Goal: Task Accomplishment & Management: Use online tool/utility

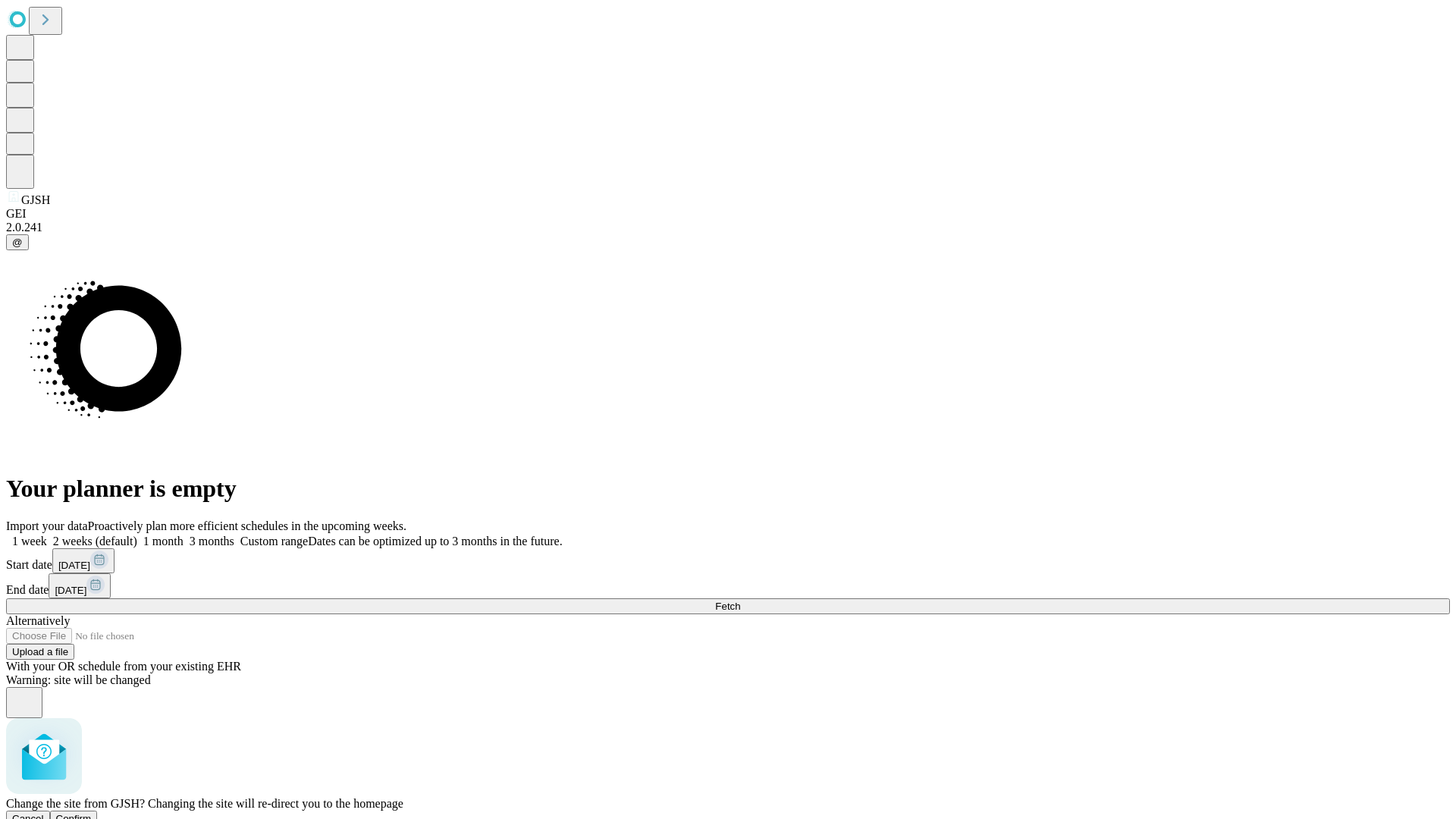
click at [92, 812] on span "Confirm" at bounding box center [74, 818] width 36 height 11
click at [47, 535] on label "1 week" at bounding box center [26, 542] width 41 height 13
click at [740, 601] on span "Fetch" at bounding box center [727, 606] width 25 height 11
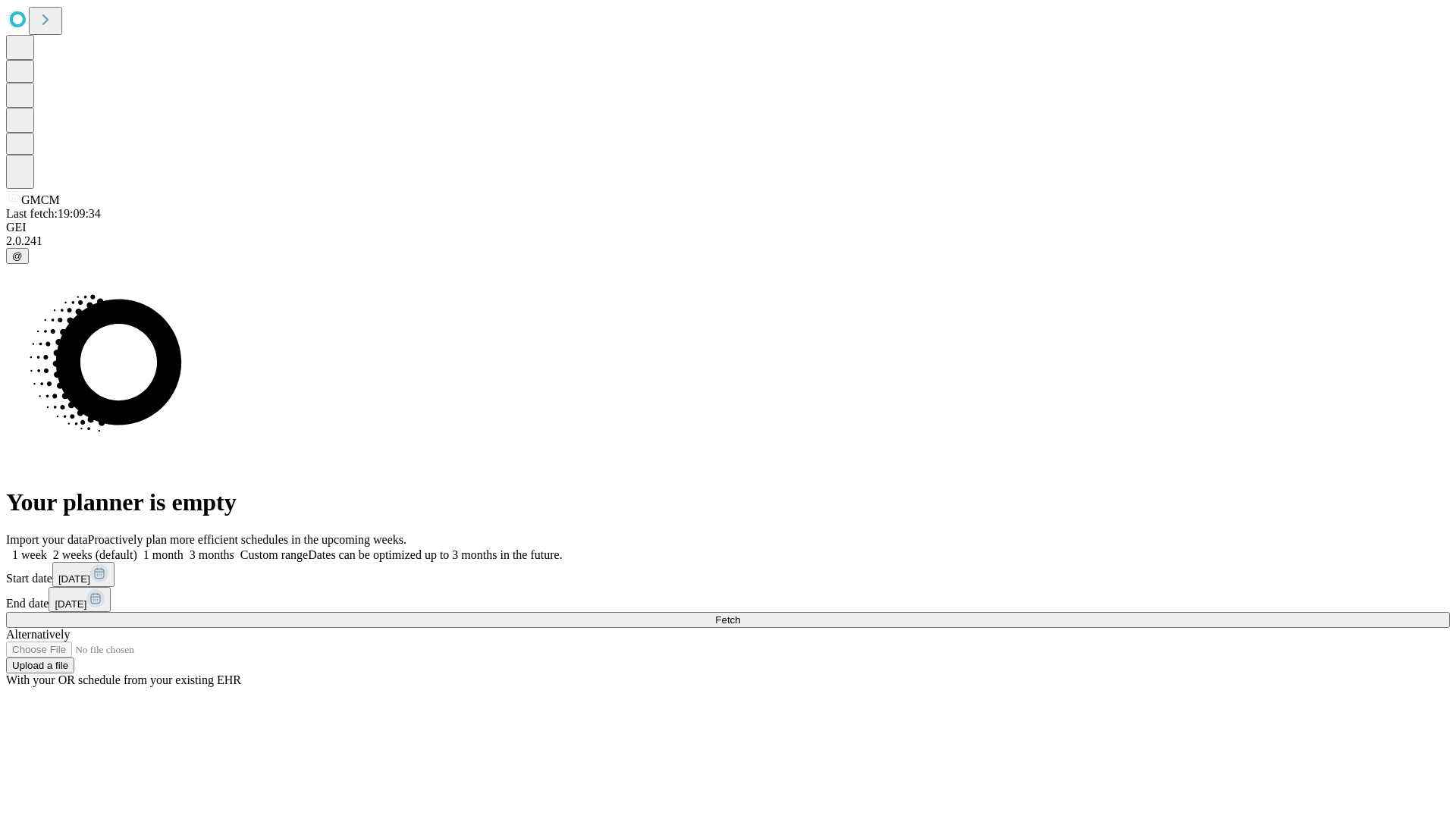
click at [47, 548] on label "1 week" at bounding box center [26, 555] width 41 height 13
click at [740, 614] on span "Fetch" at bounding box center [727, 619] width 25 height 11
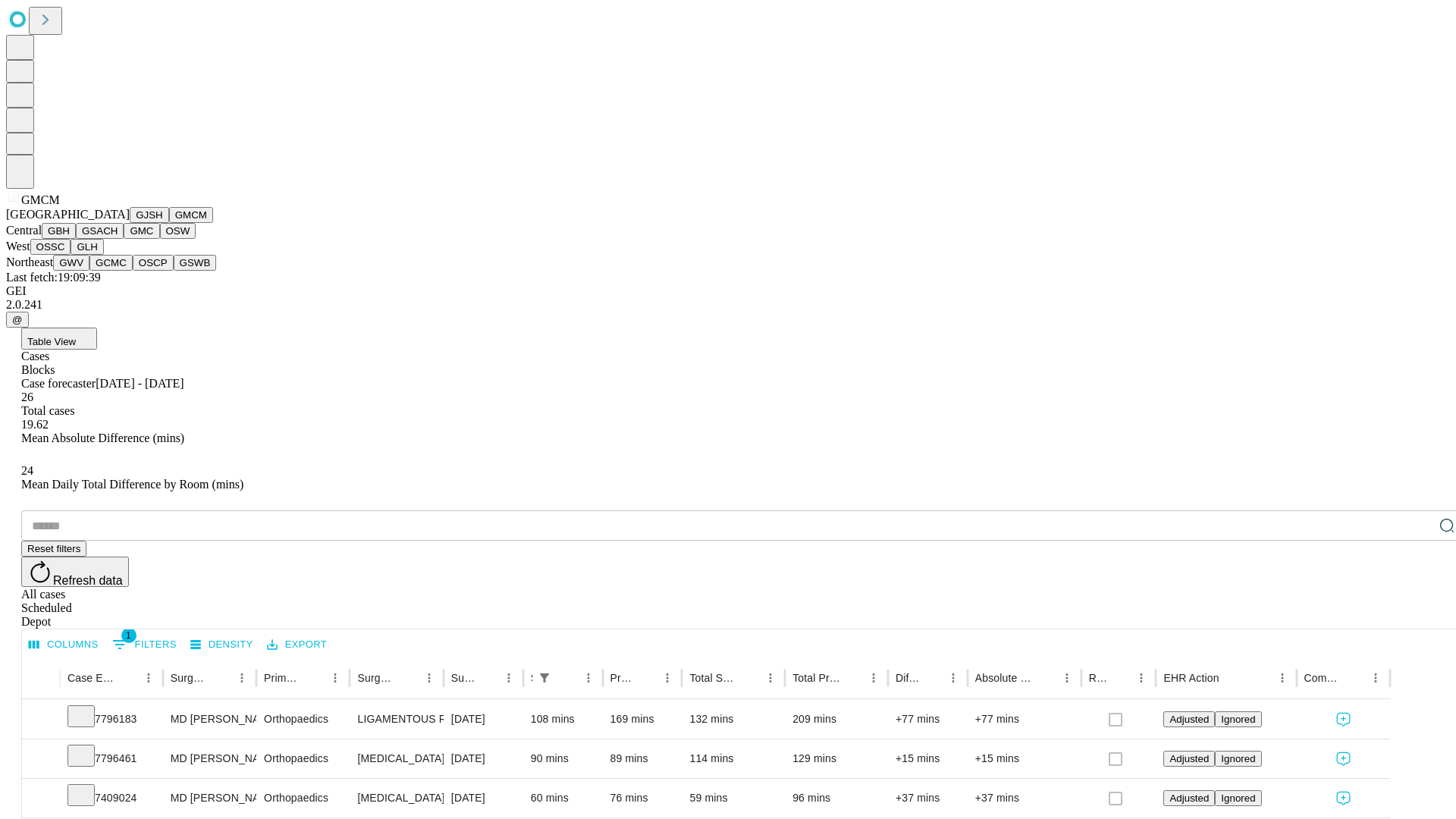
click at [76, 239] on button "GBH" at bounding box center [59, 231] width 34 height 16
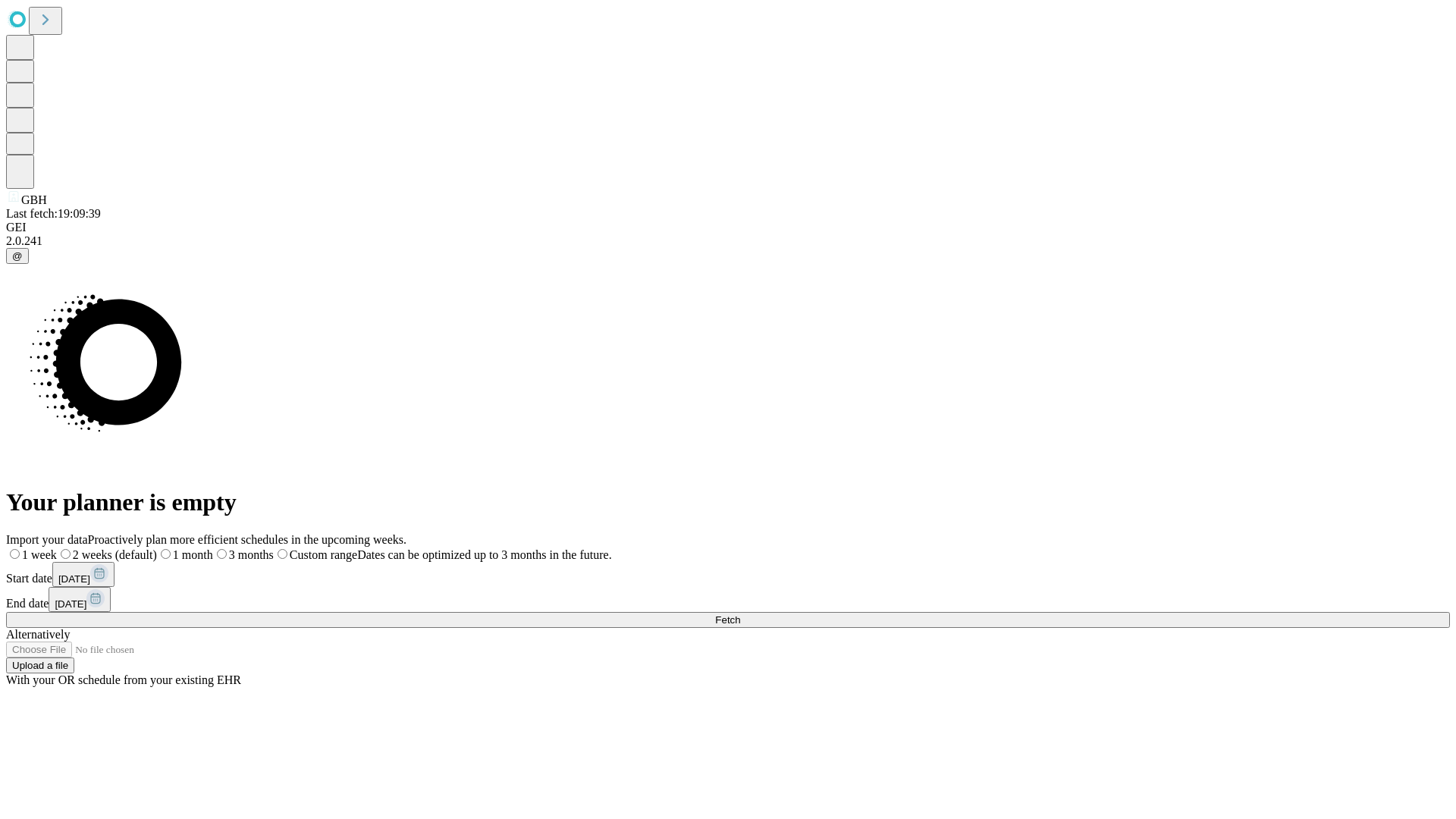
click at [57, 548] on label "1 week" at bounding box center [31, 555] width 51 height 13
click at [740, 614] on span "Fetch" at bounding box center [727, 619] width 25 height 11
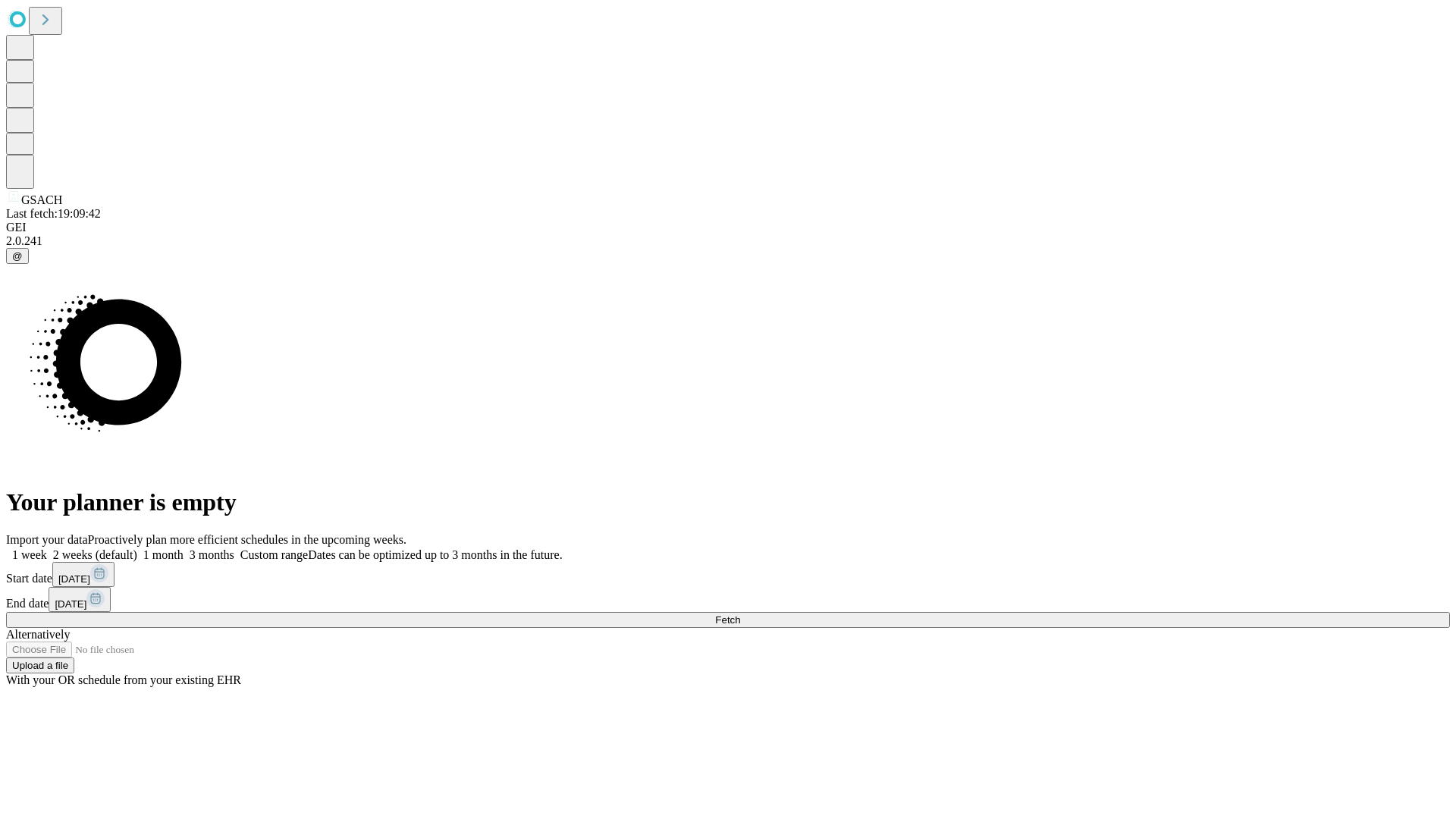
click at [47, 548] on label "1 week" at bounding box center [26, 555] width 41 height 13
click at [740, 614] on span "Fetch" at bounding box center [727, 619] width 25 height 11
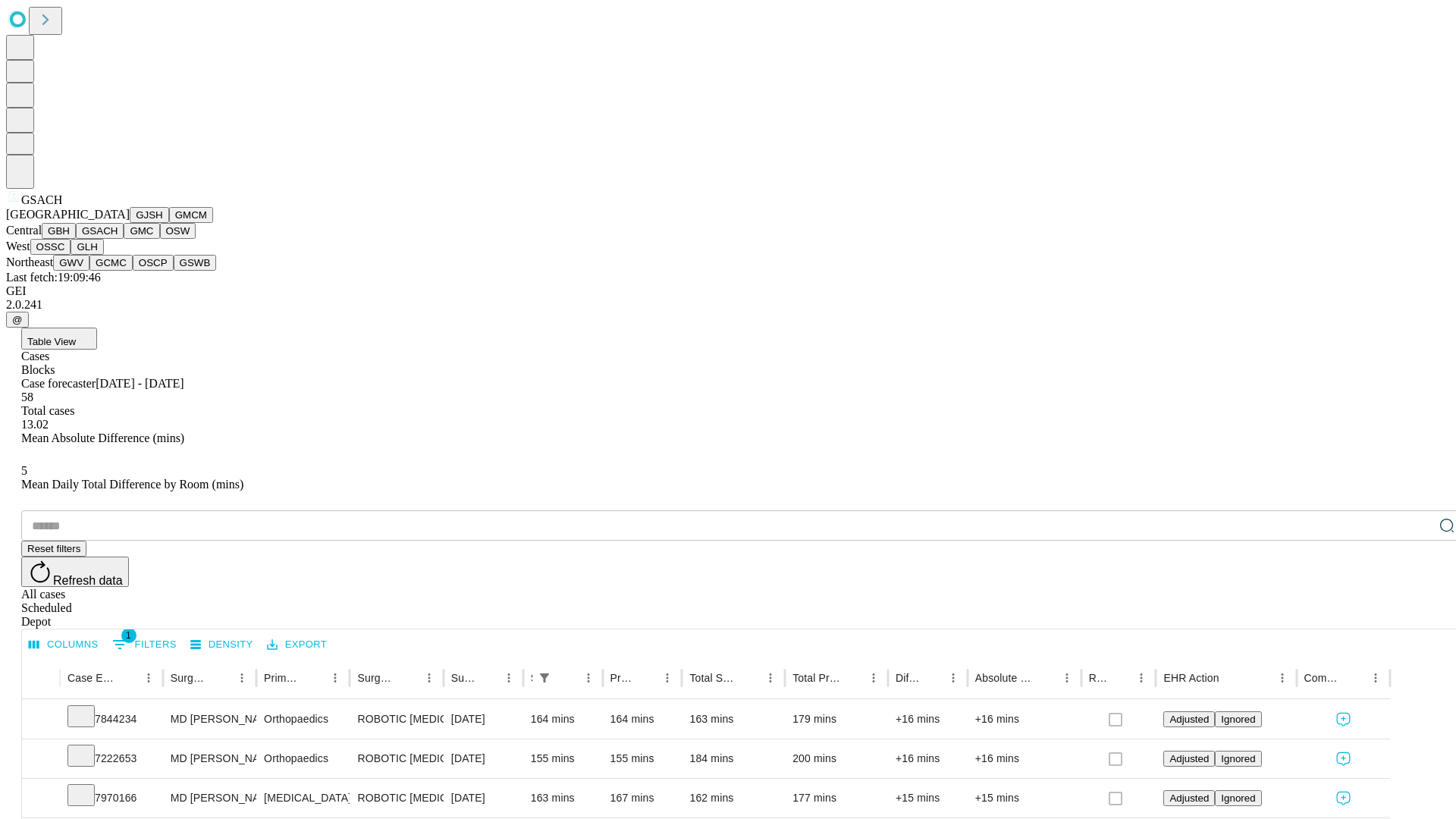
click at [124, 239] on button "GMC" at bounding box center [141, 231] width 36 height 16
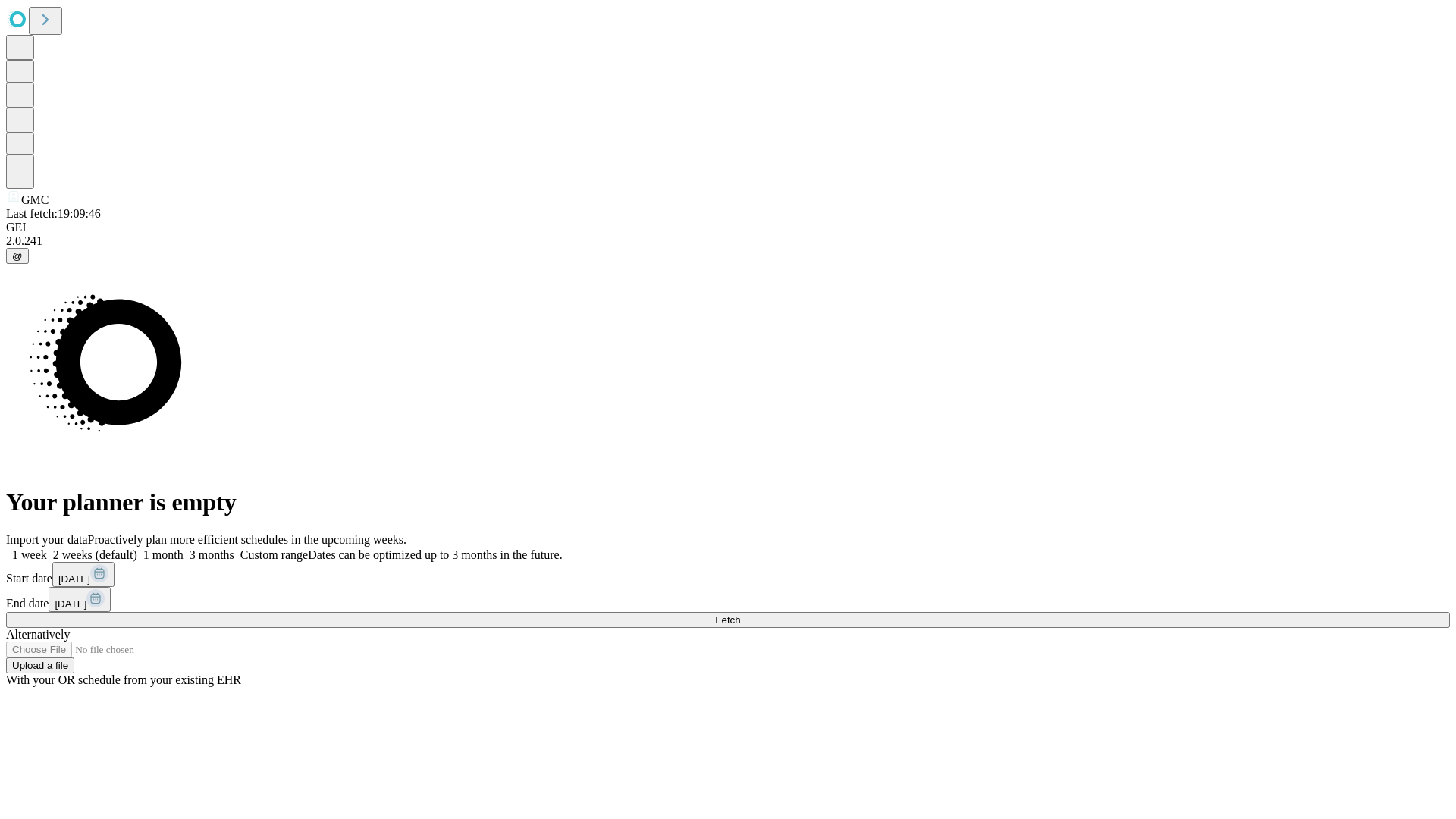
click at [47, 548] on label "1 week" at bounding box center [26, 555] width 41 height 13
click at [740, 614] on span "Fetch" at bounding box center [727, 619] width 25 height 11
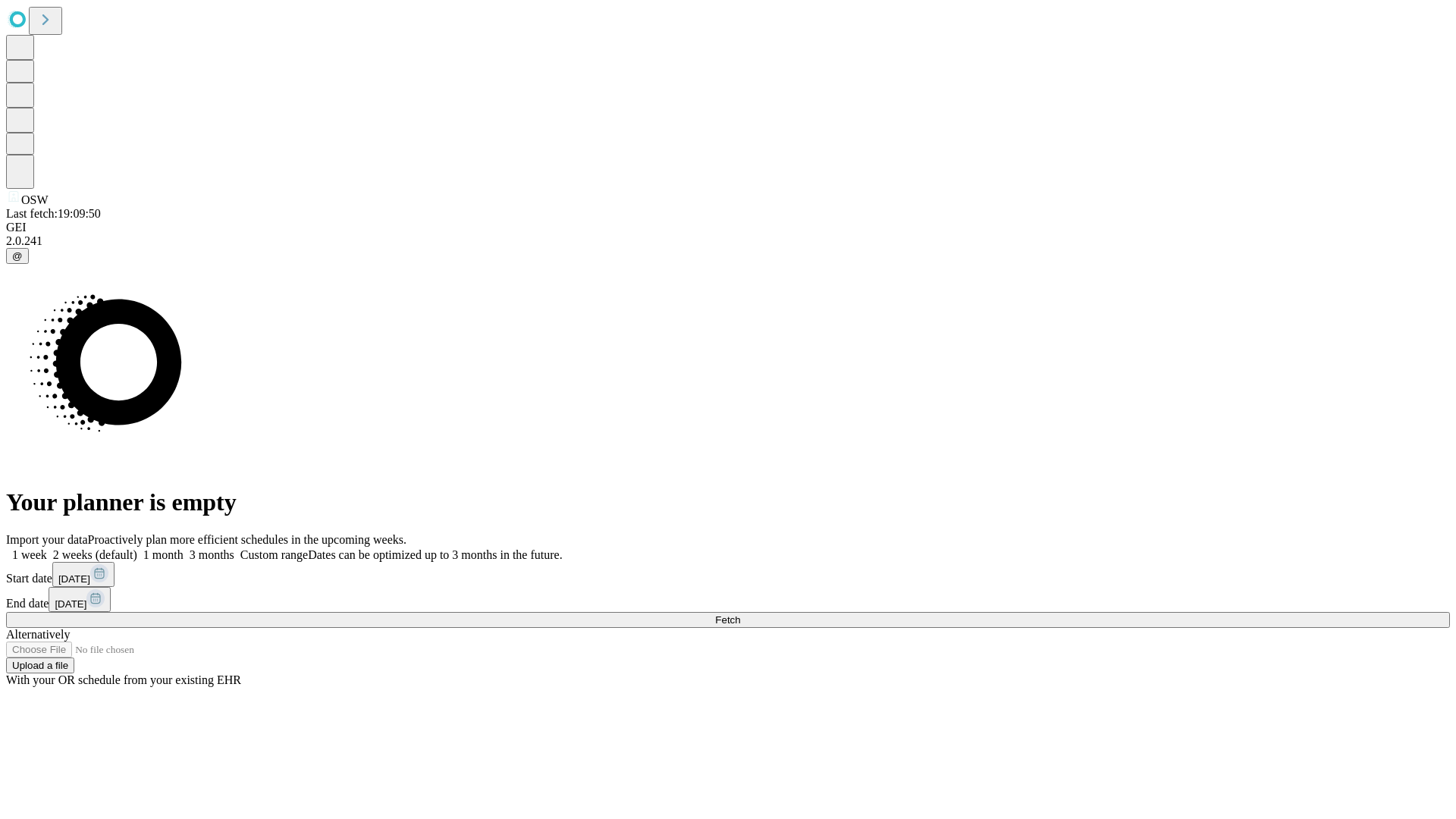
click at [740, 614] on span "Fetch" at bounding box center [727, 619] width 25 height 11
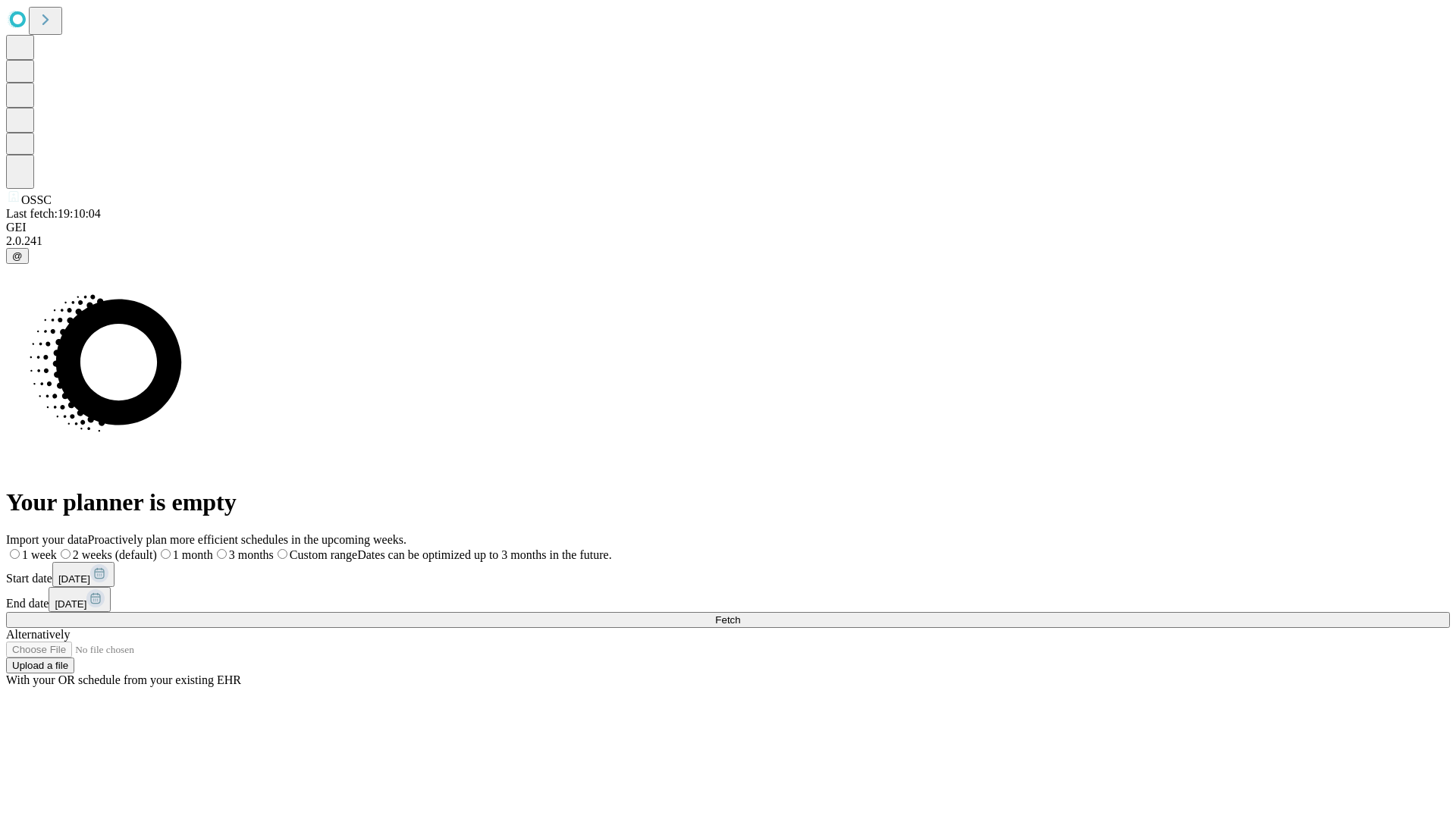
click at [740, 614] on span "Fetch" at bounding box center [727, 619] width 25 height 11
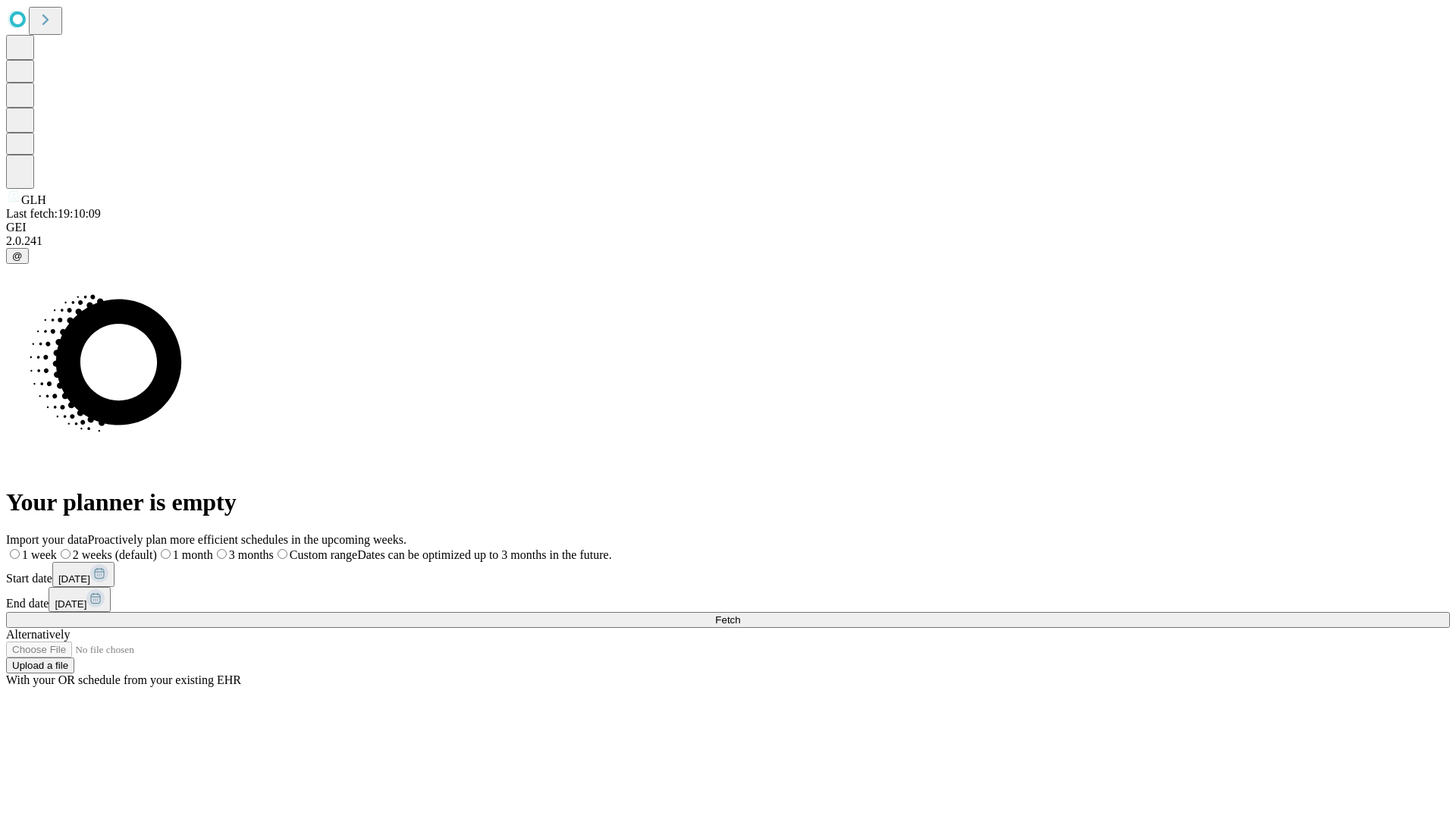
click at [57, 548] on label "1 week" at bounding box center [31, 555] width 51 height 13
click at [740, 614] on span "Fetch" at bounding box center [727, 619] width 25 height 11
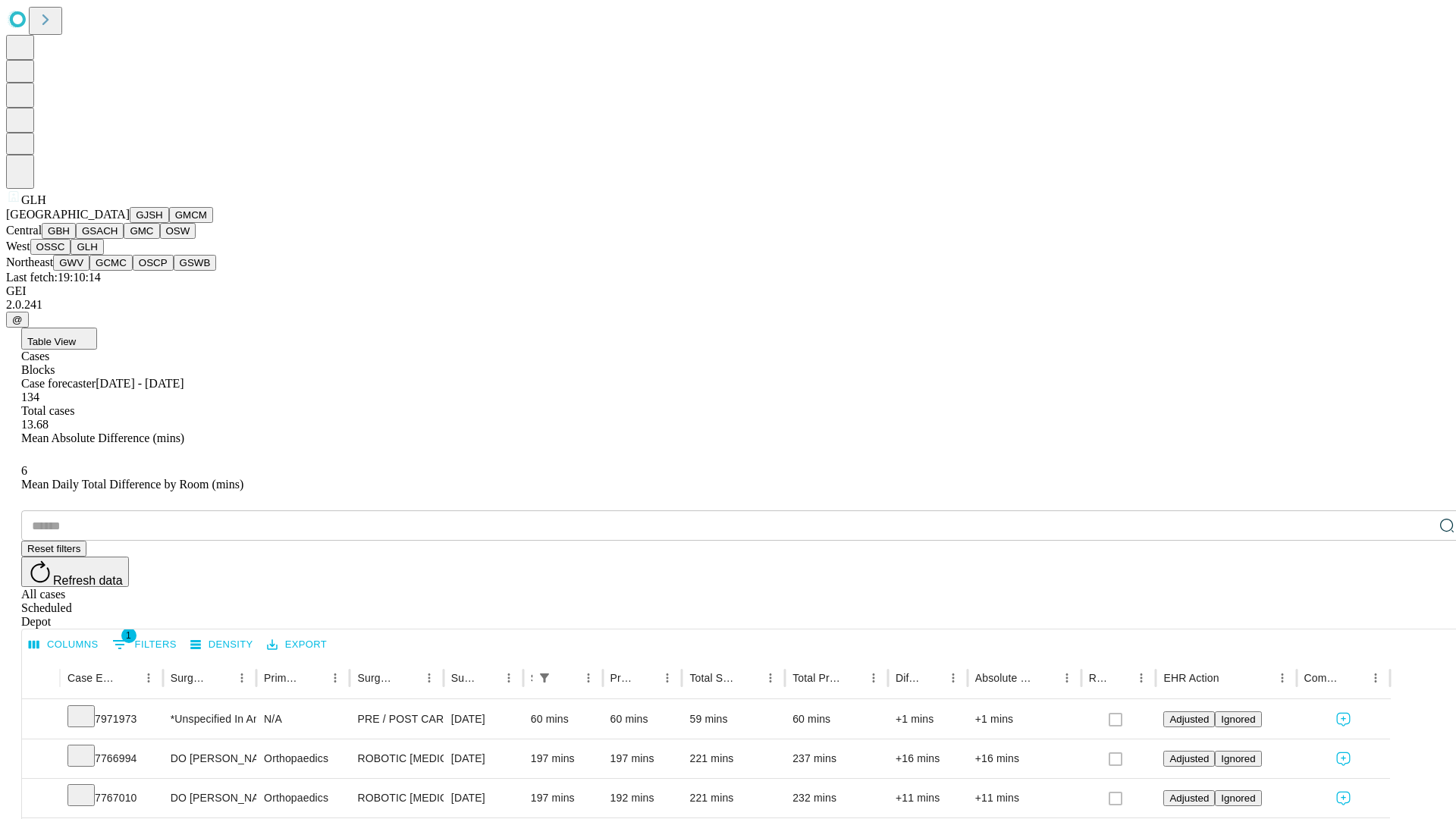
click at [89, 271] on button "GWV" at bounding box center [71, 262] width 37 height 16
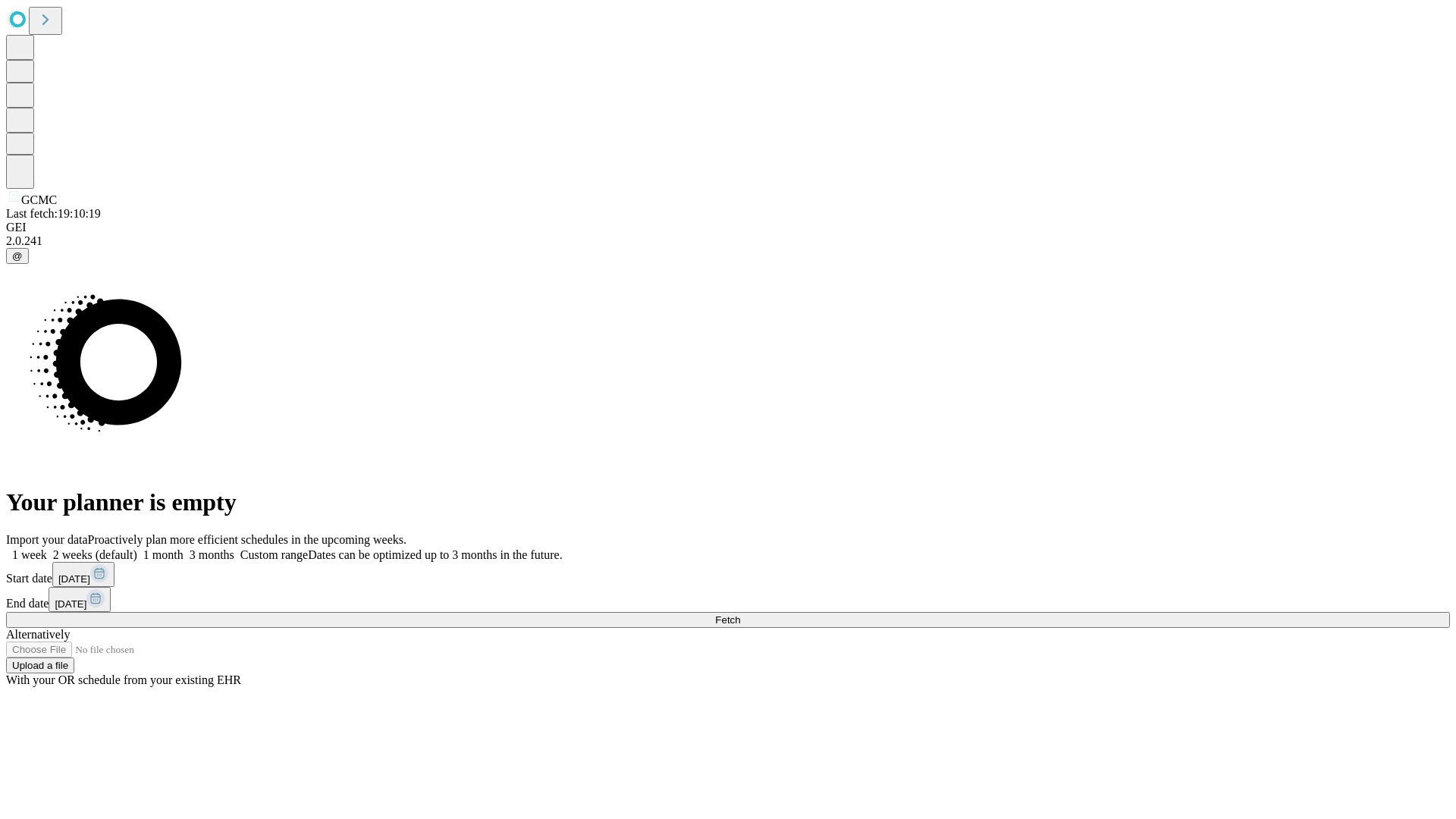
click at [47, 548] on label "1 week" at bounding box center [26, 555] width 41 height 13
click at [740, 614] on span "Fetch" at bounding box center [727, 619] width 25 height 11
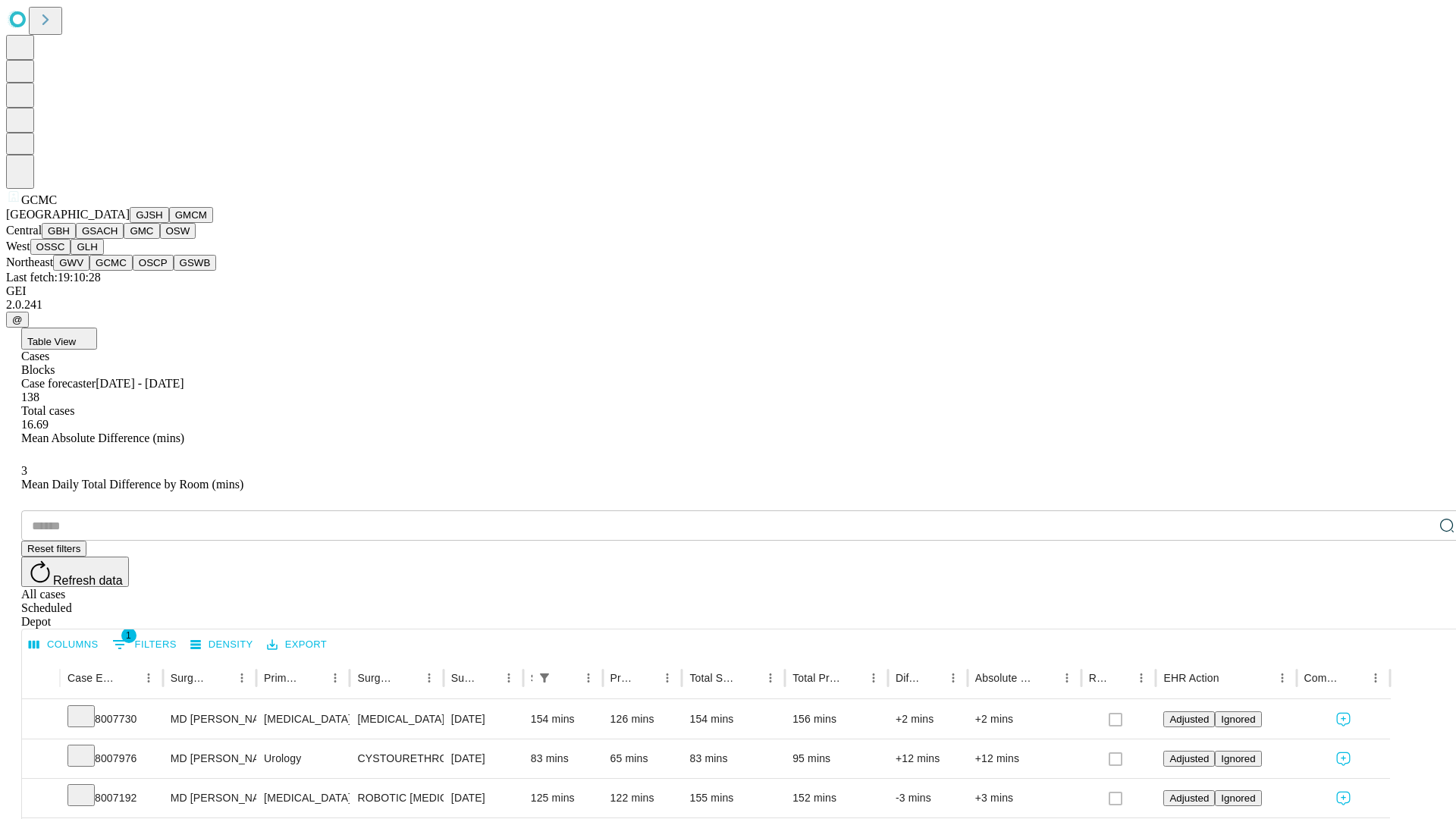
click at [133, 271] on button "OSCP" at bounding box center [154, 262] width 41 height 16
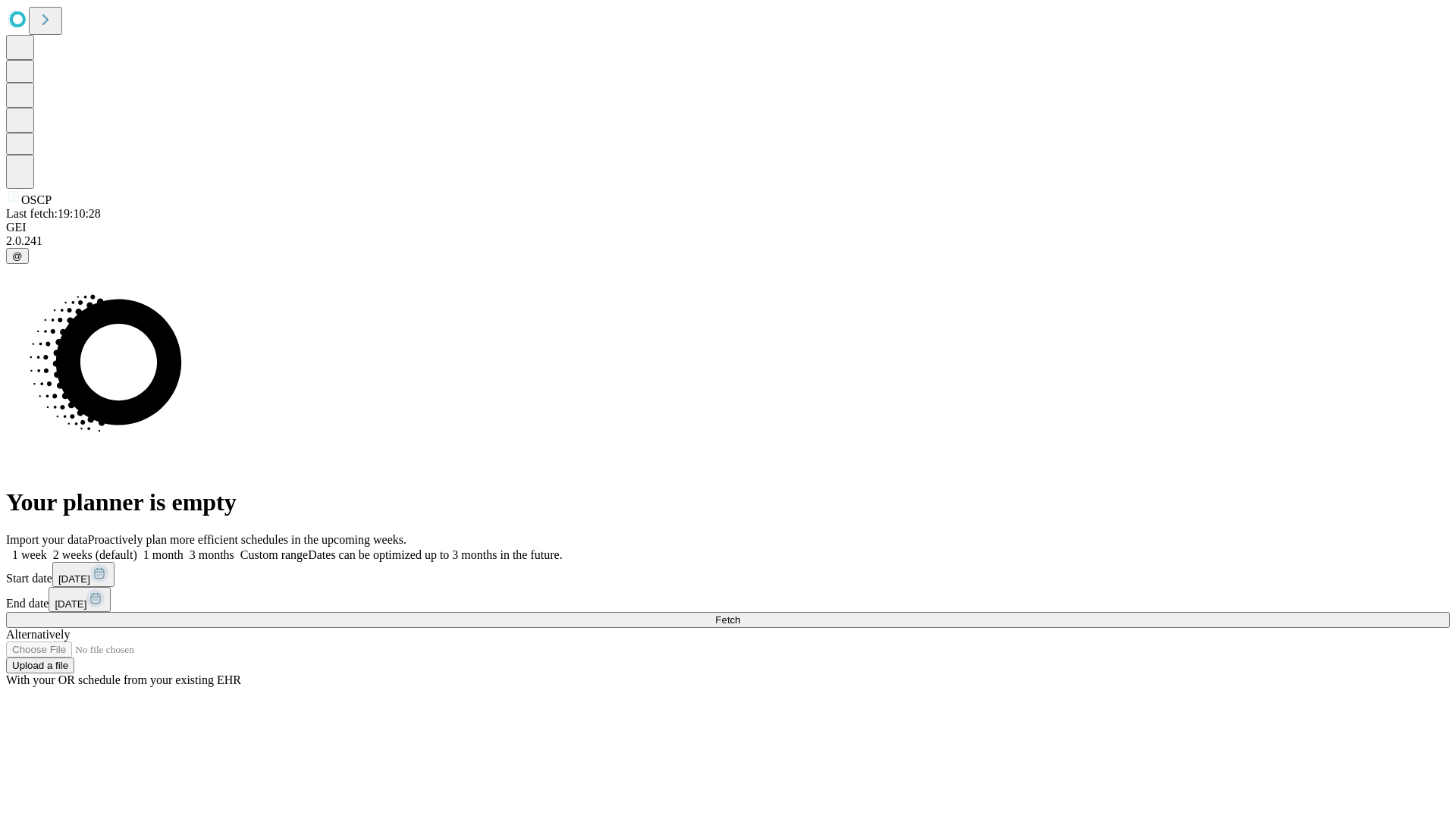
click at [47, 548] on label "1 week" at bounding box center [26, 555] width 41 height 13
click at [740, 614] on span "Fetch" at bounding box center [727, 619] width 25 height 11
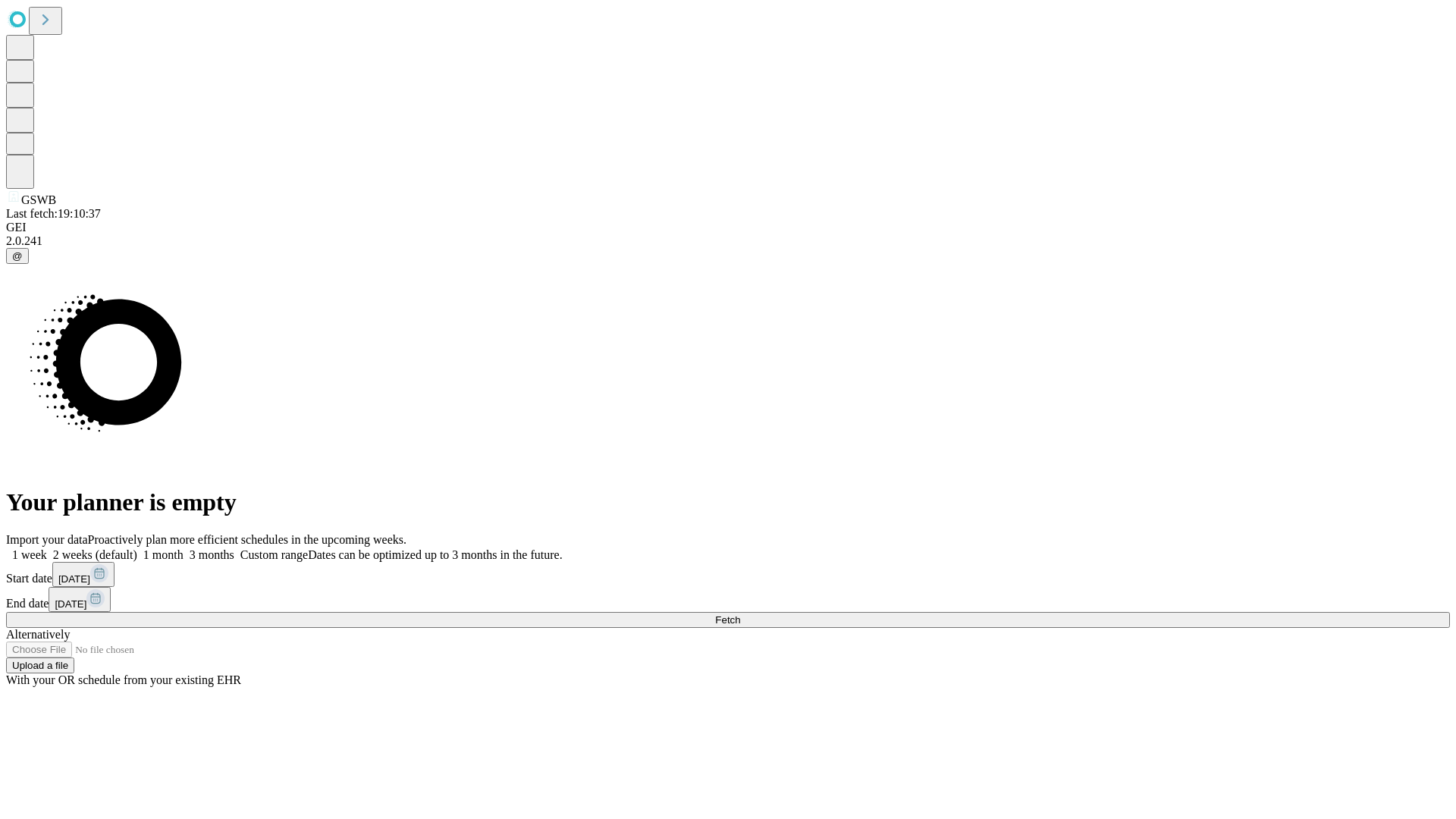
click at [47, 548] on label "1 week" at bounding box center [26, 555] width 41 height 13
click at [740, 614] on span "Fetch" at bounding box center [727, 619] width 25 height 11
